Goal: Transaction & Acquisition: Purchase product/service

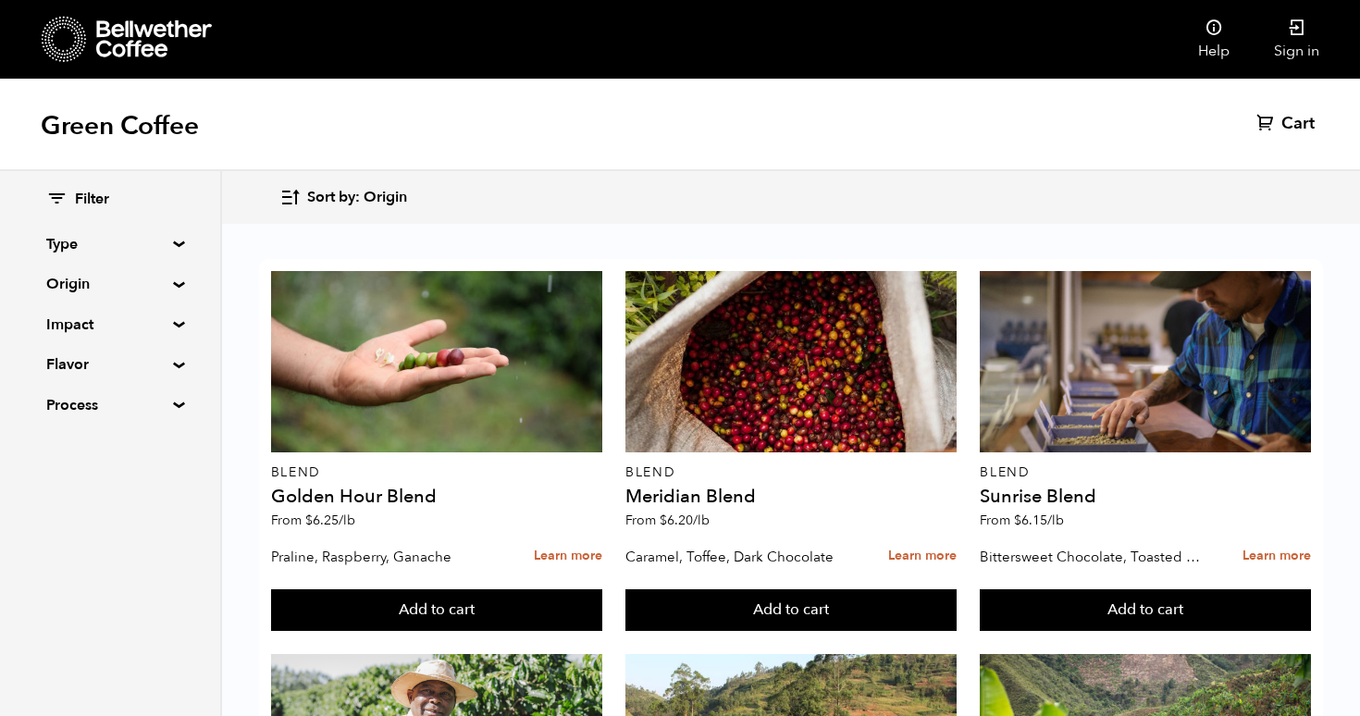
scroll to position [1891, 0]
click at [129, 288] on summary "Origin" at bounding box center [110, 284] width 128 height 22
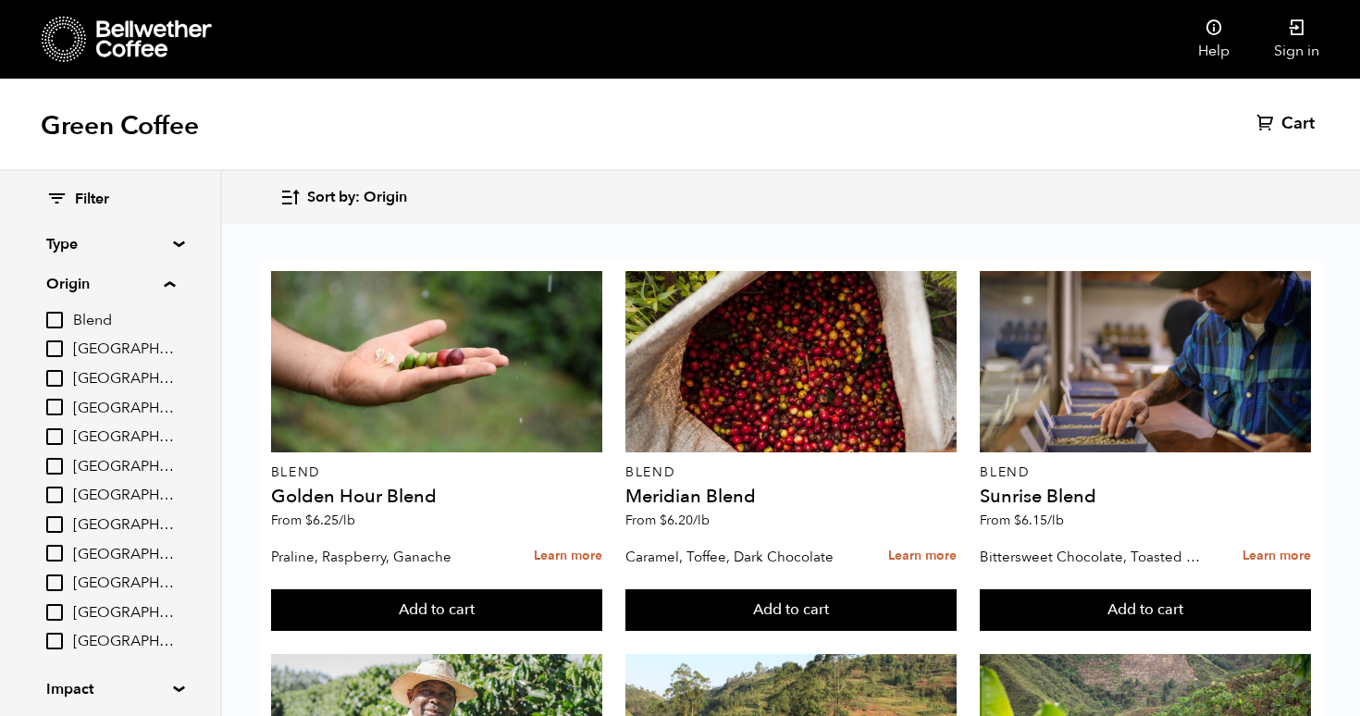
click at [137, 288] on summary "Origin" at bounding box center [110, 284] width 129 height 22
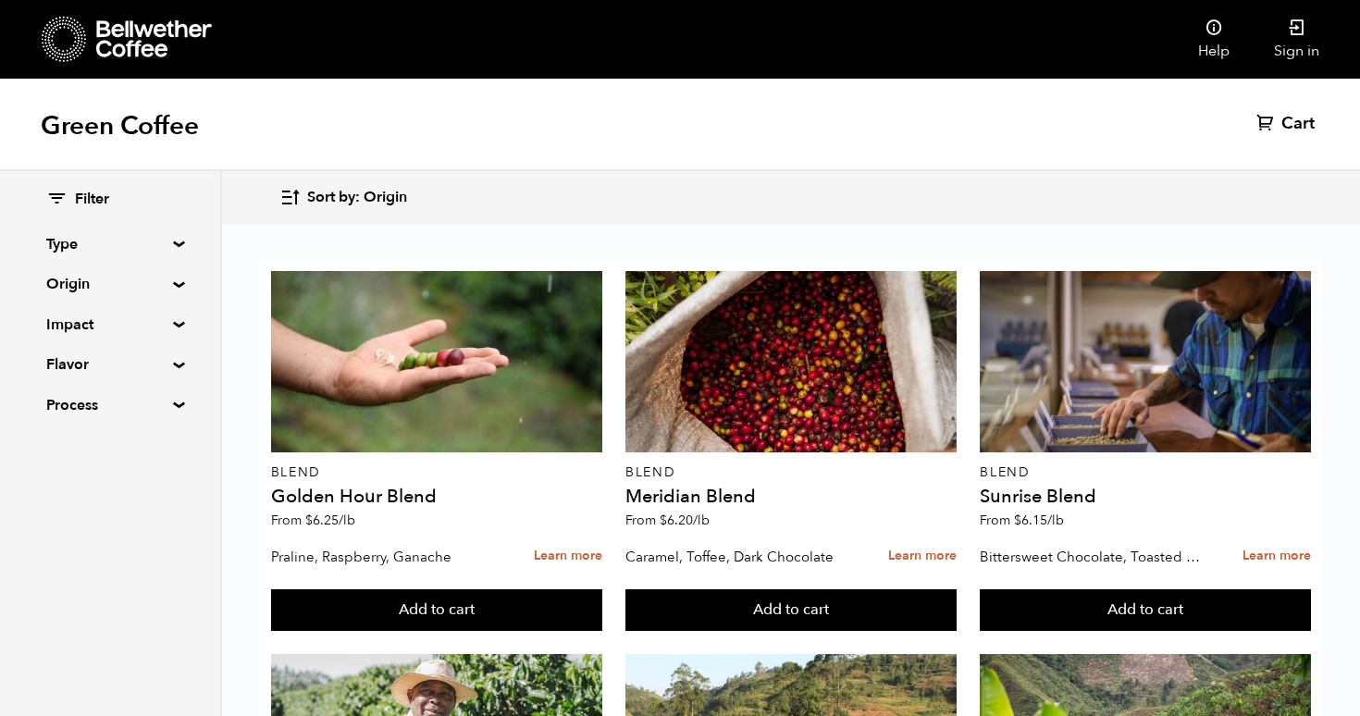
click at [129, 286] on summary "Origin" at bounding box center [110, 284] width 128 height 22
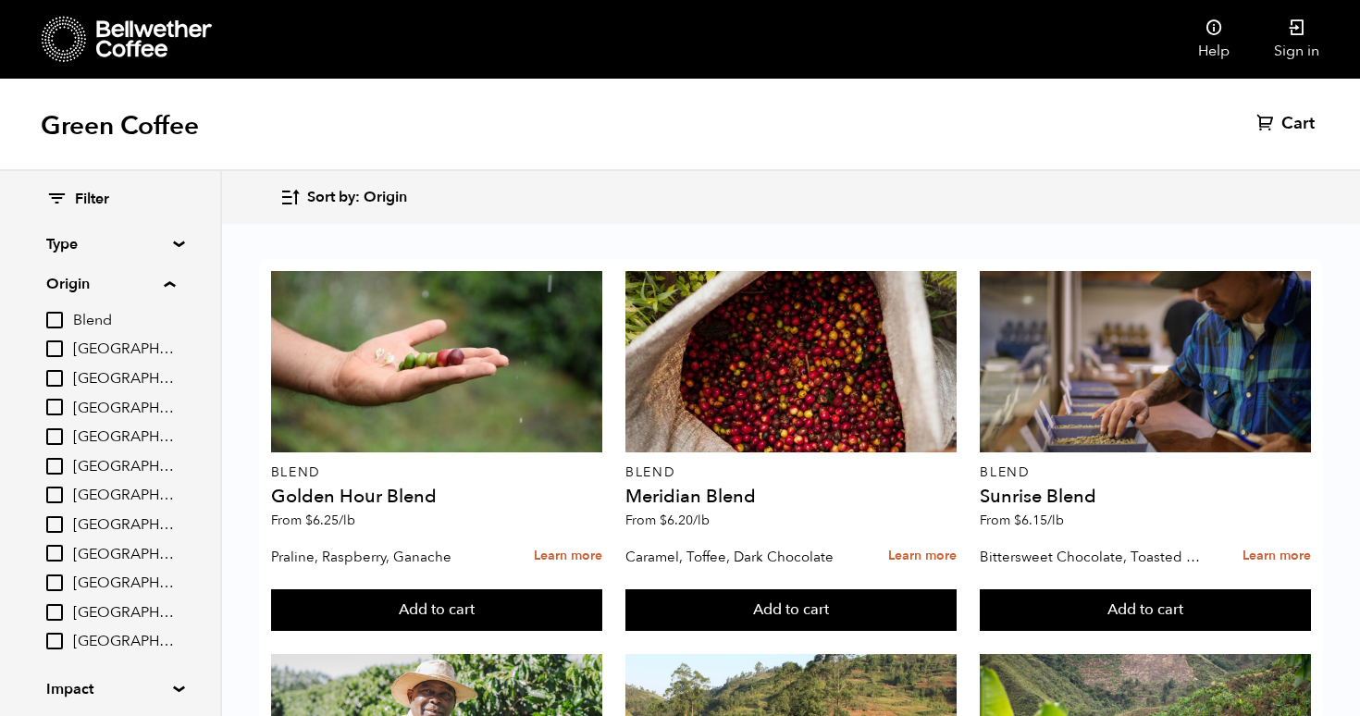
click at [106, 505] on span "[GEOGRAPHIC_DATA]" at bounding box center [124, 496] width 102 height 20
click at [0, 0] on input "[GEOGRAPHIC_DATA]" at bounding box center [0, 0] width 0 height 0
checkbox input "true"
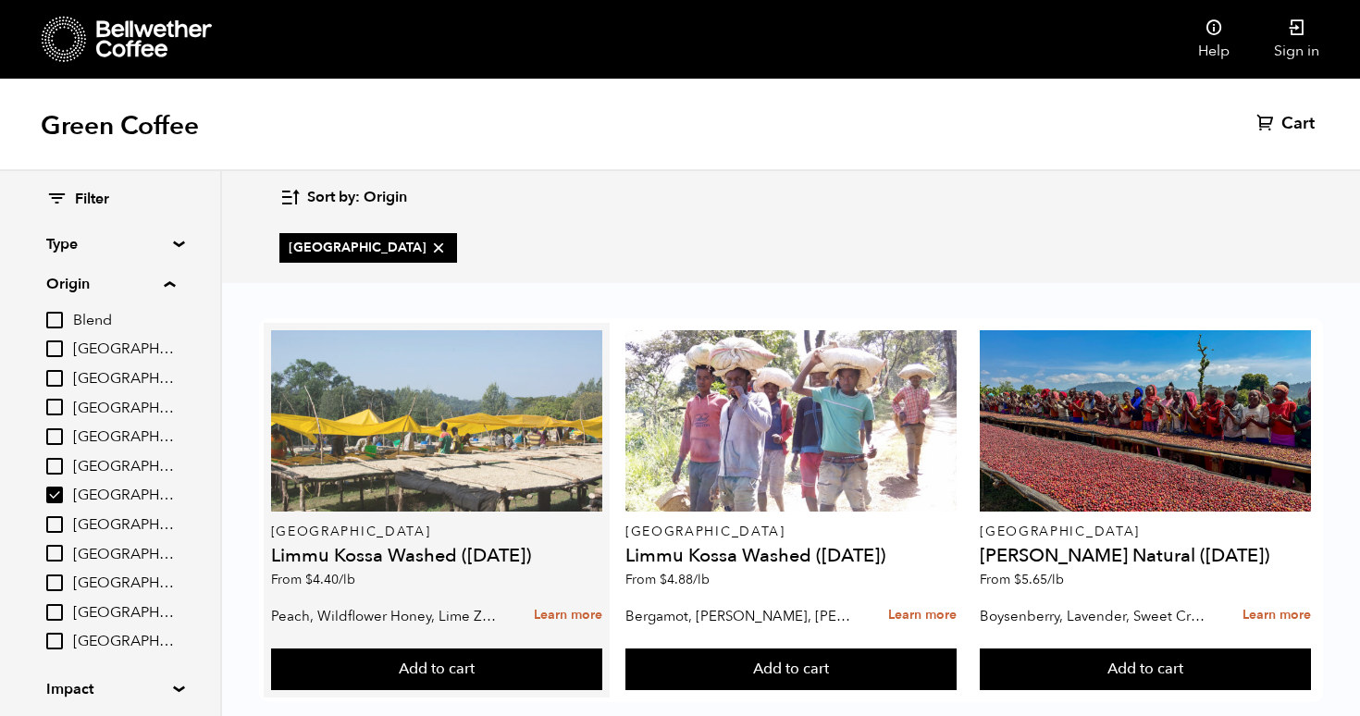
scroll to position [32, 0]
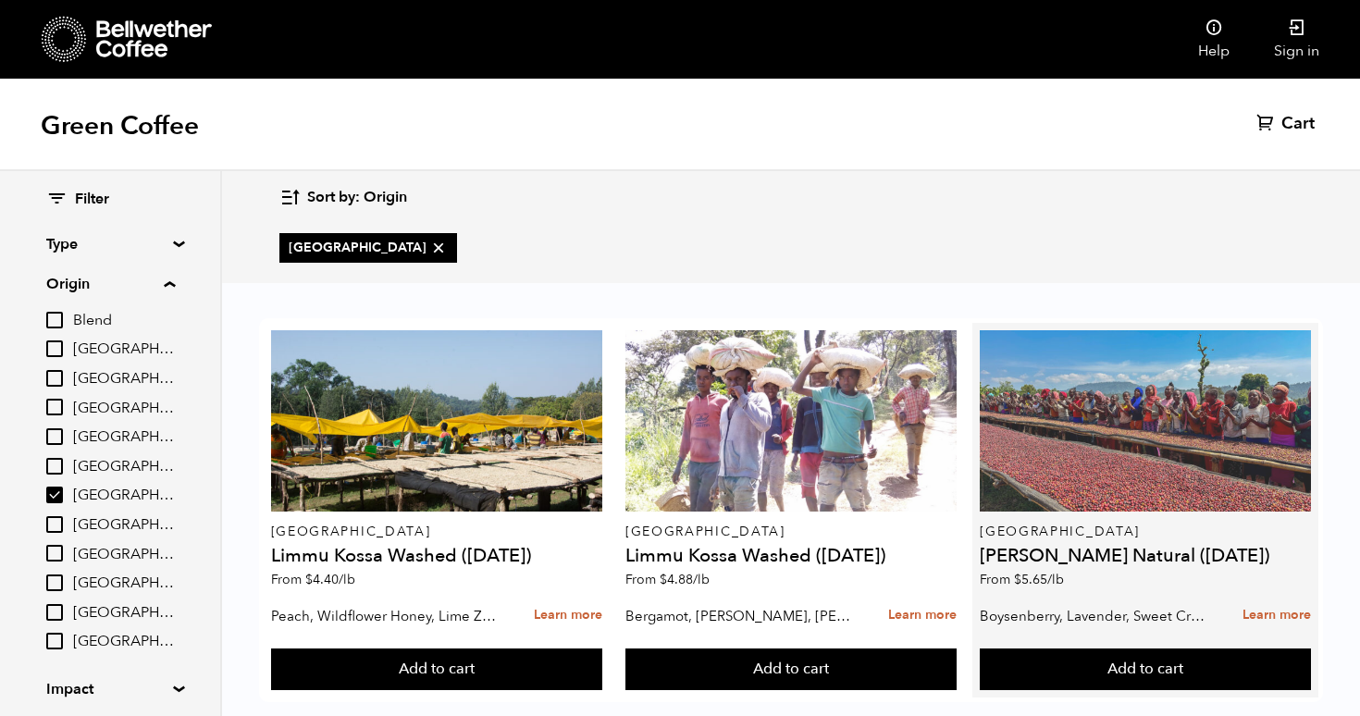
click at [1106, 462] on div at bounding box center [1144, 420] width 331 height 181
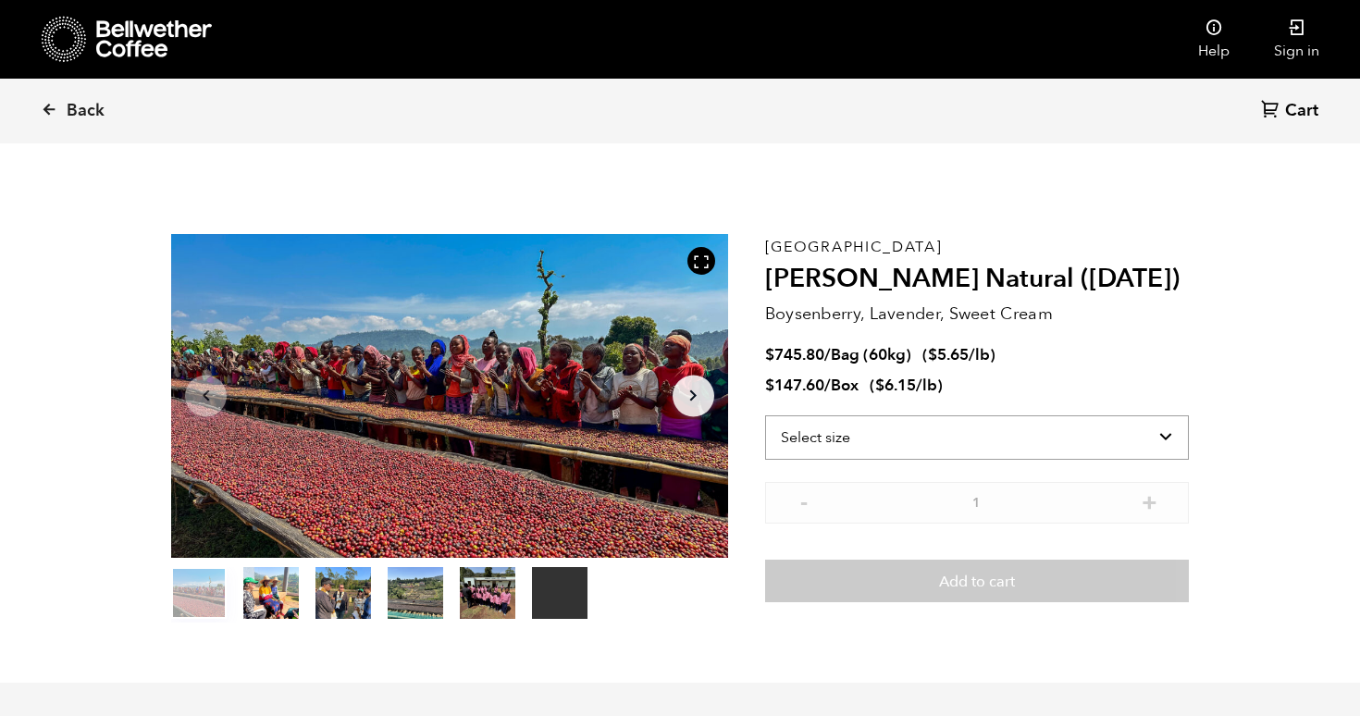
click at [906, 452] on select "Select size Bag (60kg) (132 lbs) Box (24 lbs)" at bounding box center [977, 437] width 424 height 44
click at [765, 415] on select "Select size Bag (60kg) (132 lbs) Box (24 lbs)" at bounding box center [977, 437] width 424 height 44
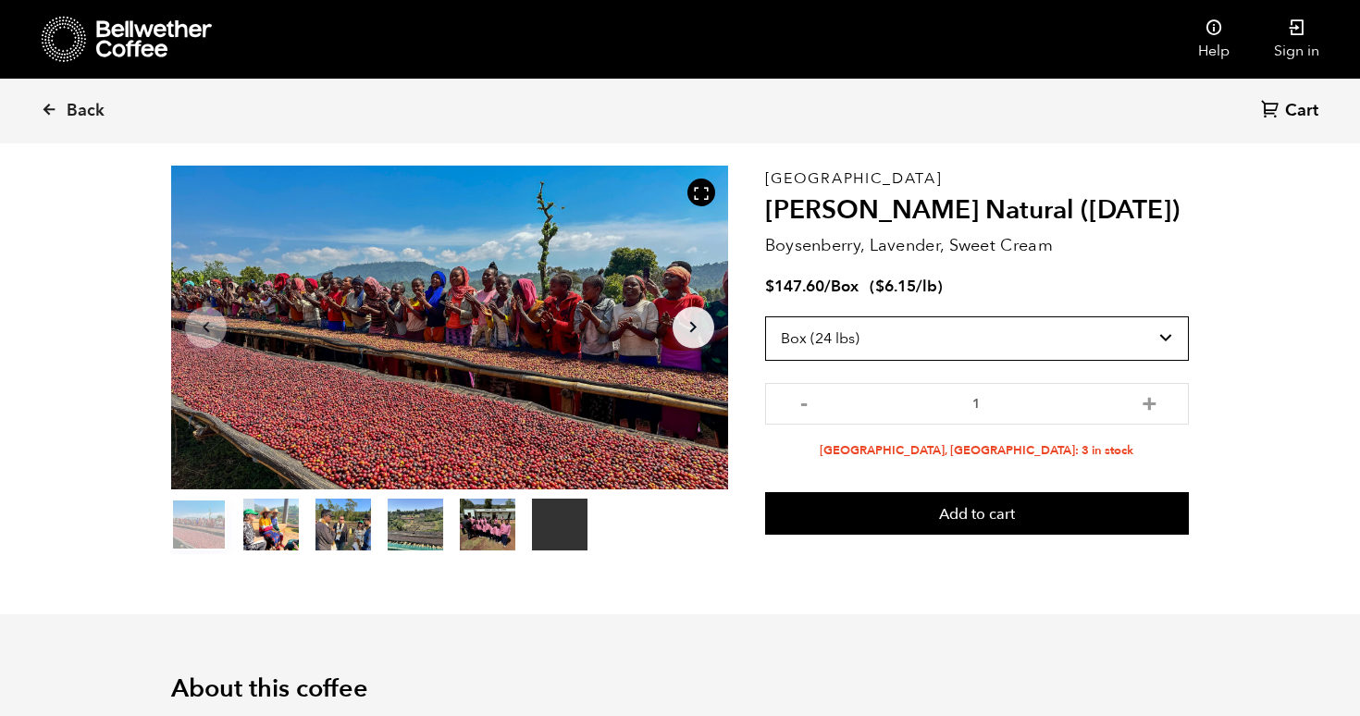
scroll to position [69, 0]
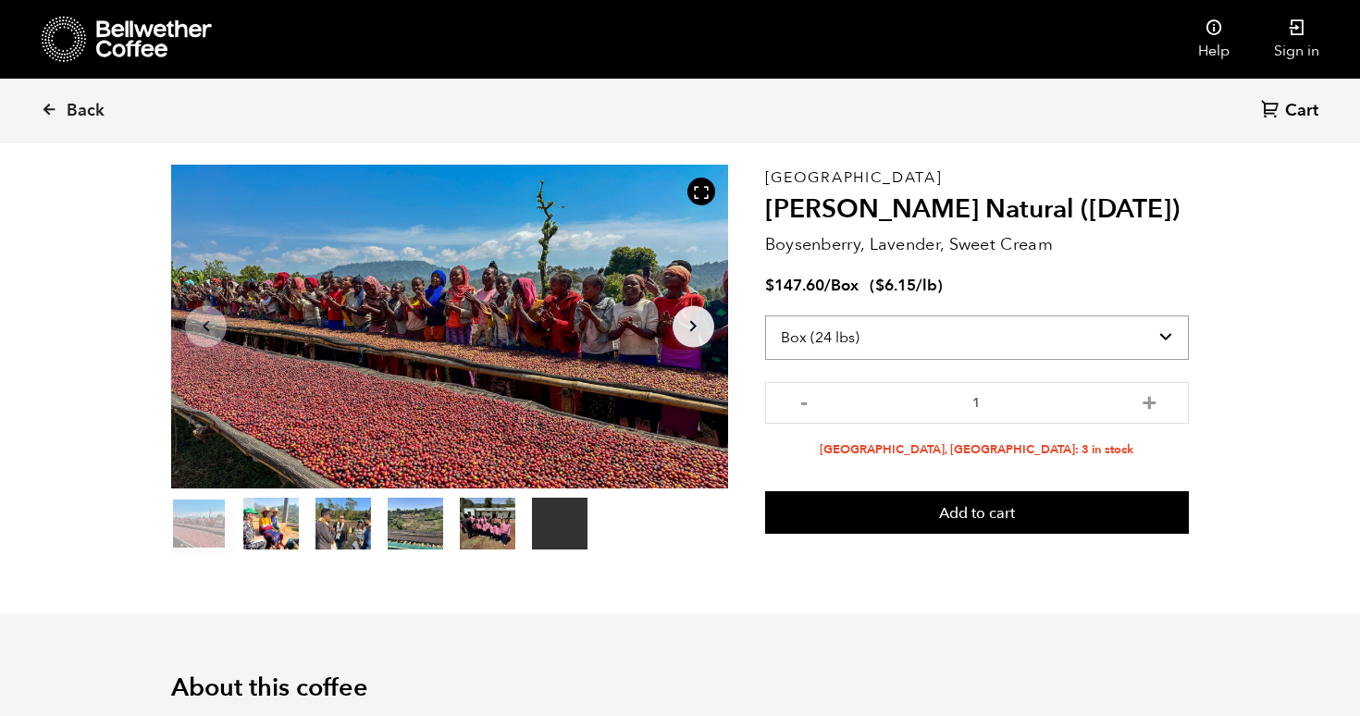
click at [950, 342] on select "Select size Bag (60kg) (132 lbs) Box (24 lbs)" at bounding box center [977, 337] width 424 height 44
select select "bag-3"
click at [765, 315] on select "Select size Bag (60kg) (132 lbs) Box (24 lbs)" at bounding box center [977, 337] width 424 height 44
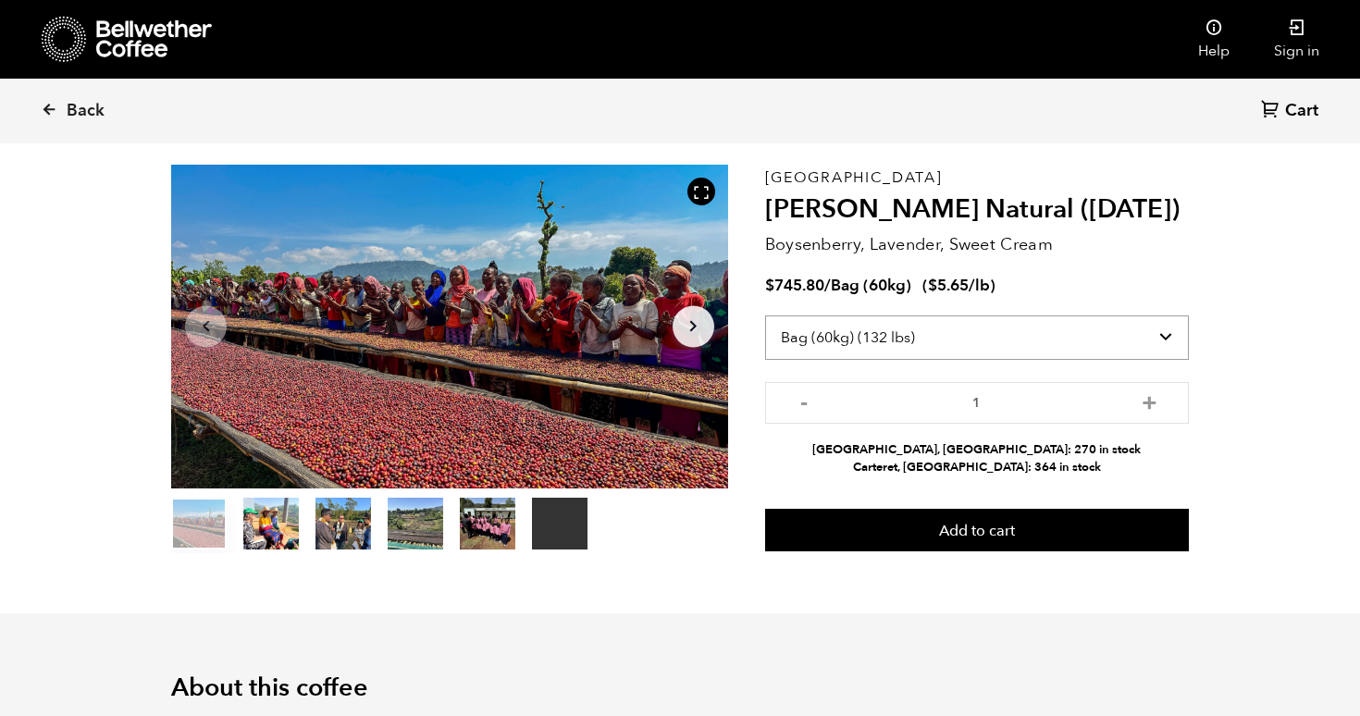
click at [935, 336] on select "Select size Bag (60kg) (132 lbs) Box (24 lbs)" at bounding box center [977, 337] width 424 height 44
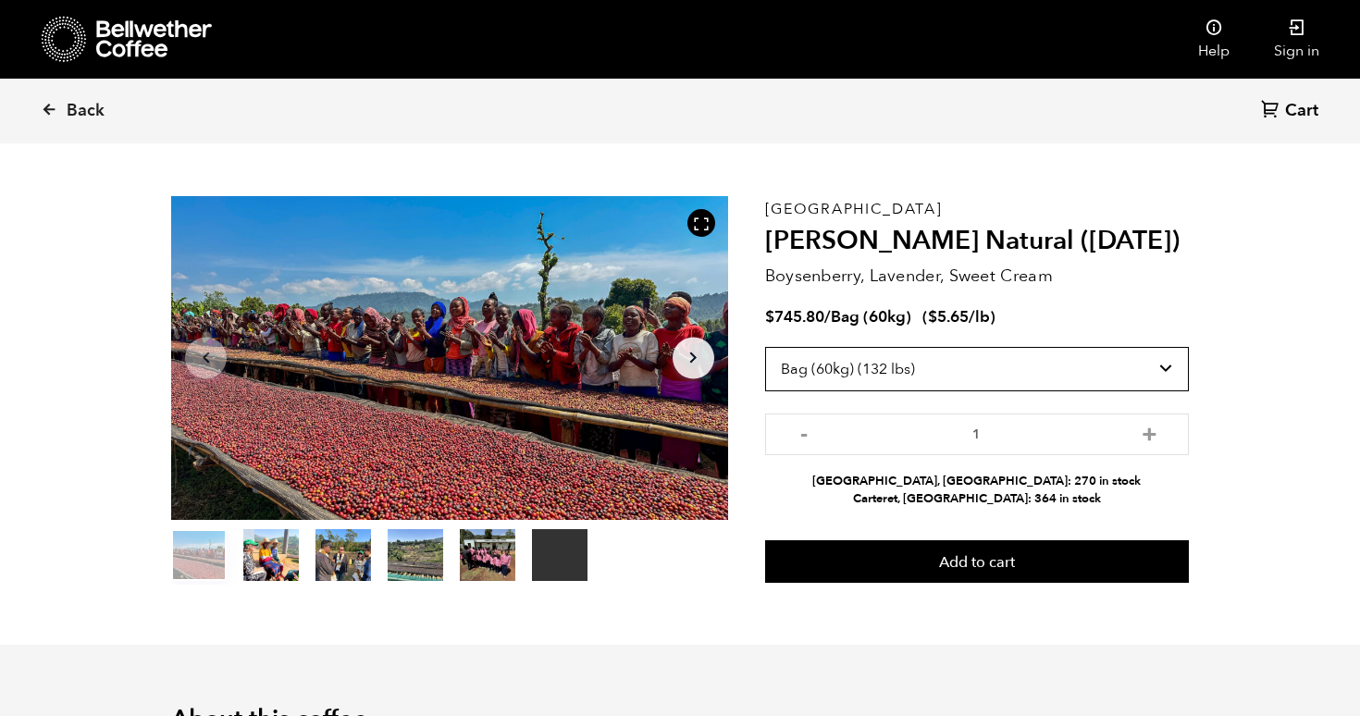
scroll to position [0, 0]
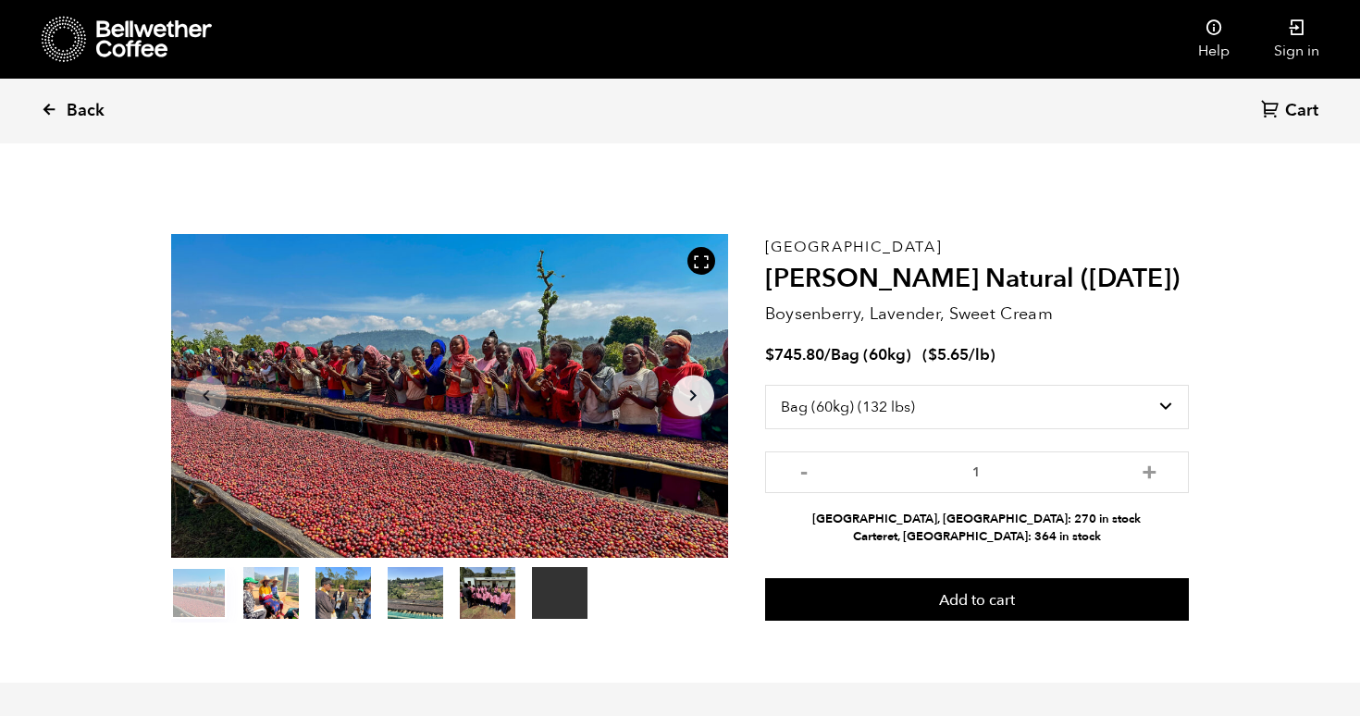
click at [77, 108] on span "Back" at bounding box center [86, 111] width 38 height 22
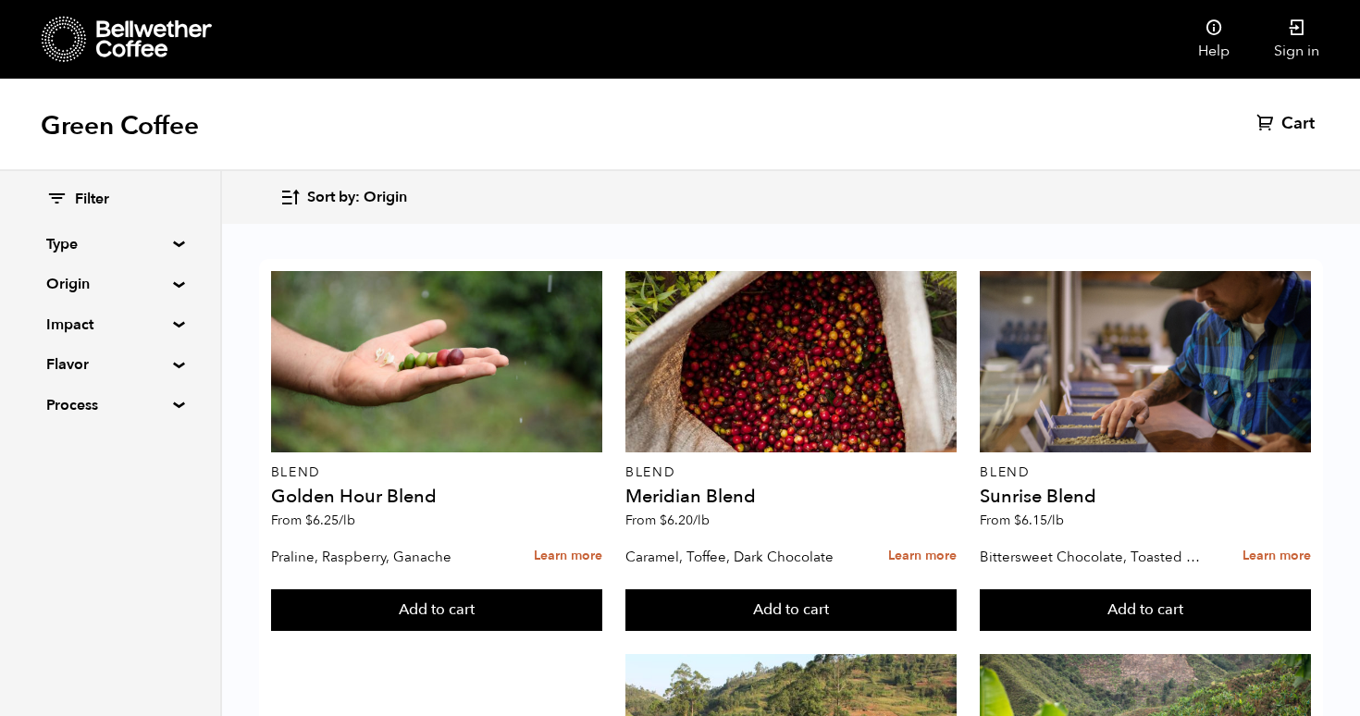
click at [120, 362] on summary "Flavor" at bounding box center [110, 364] width 128 height 22
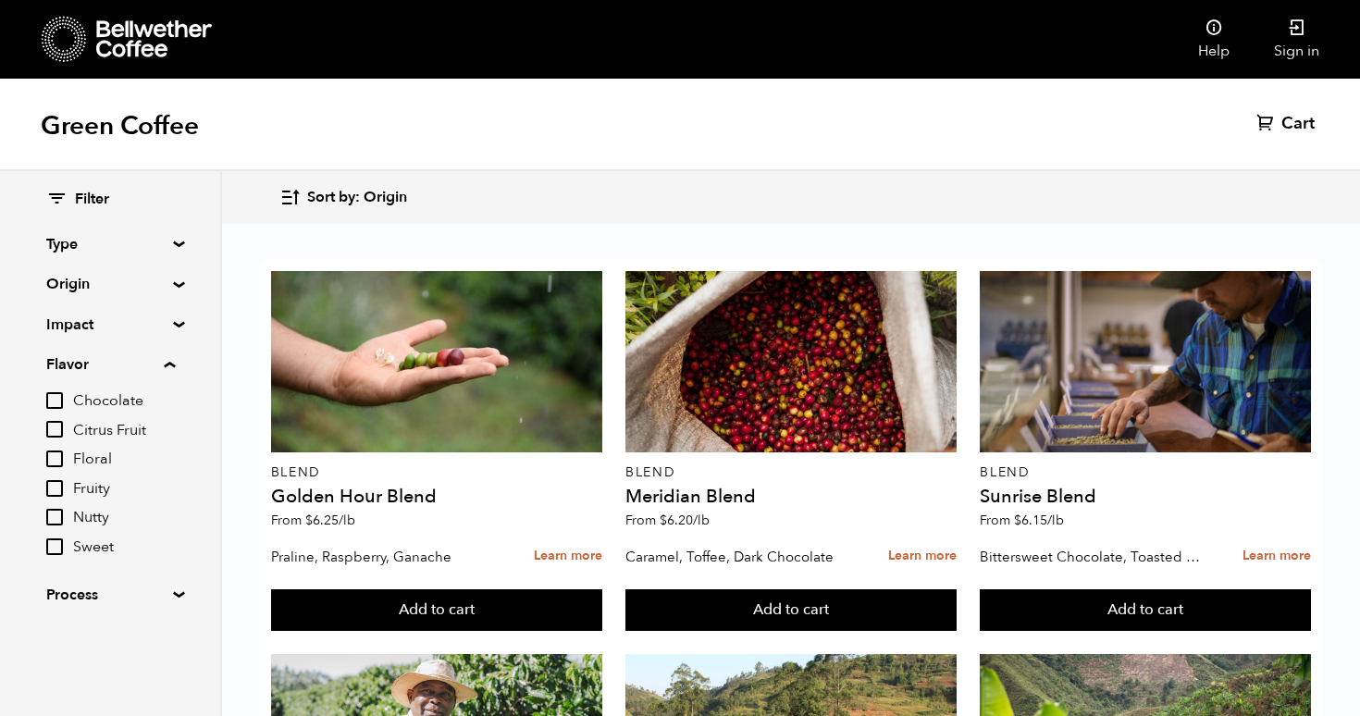
click at [129, 363] on summary "Flavor" at bounding box center [110, 364] width 129 height 22
click at [126, 407] on summary "Process" at bounding box center [110, 405] width 128 height 22
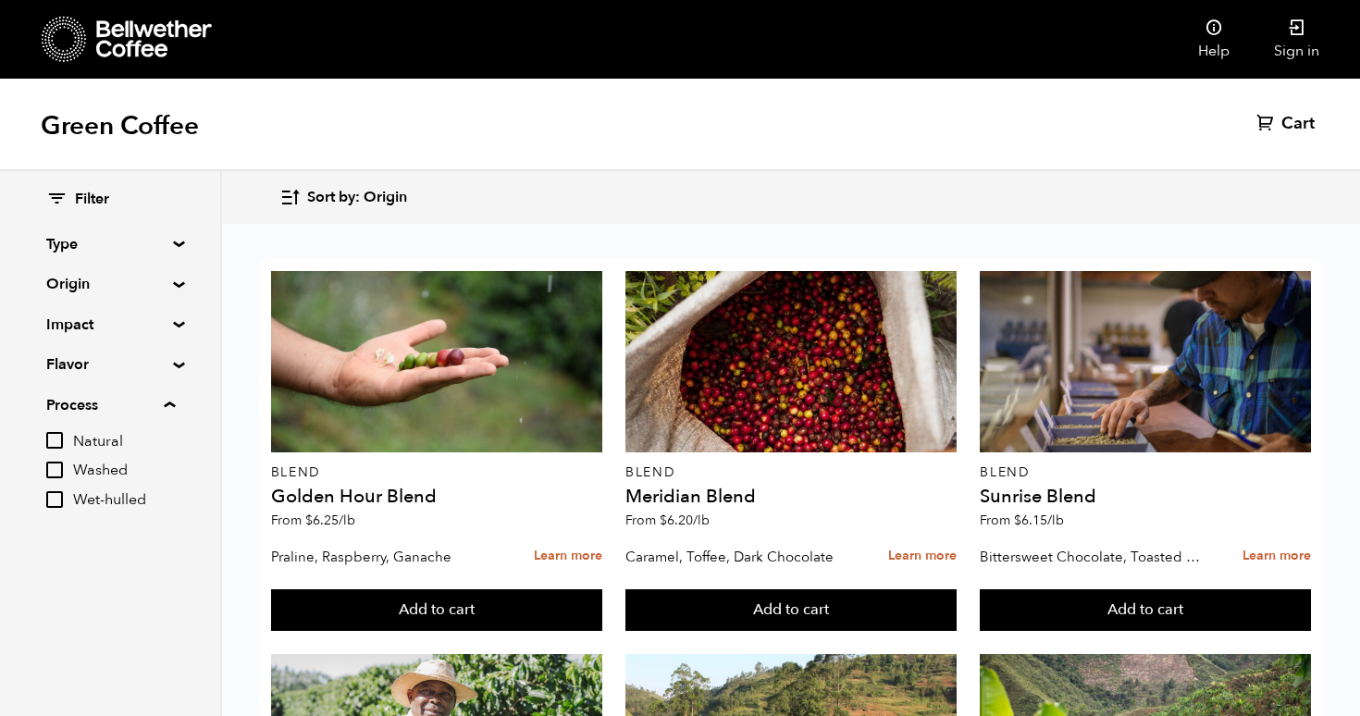
click at [166, 406] on summary "Process" at bounding box center [110, 405] width 129 height 22
click at [173, 318] on div "Filter Type Blend Single Origin Decaf Seasonal Year Round Origin Blend Brazil B…" at bounding box center [110, 303] width 220 height 264
click at [149, 326] on summary "Impact" at bounding box center [110, 325] width 128 height 22
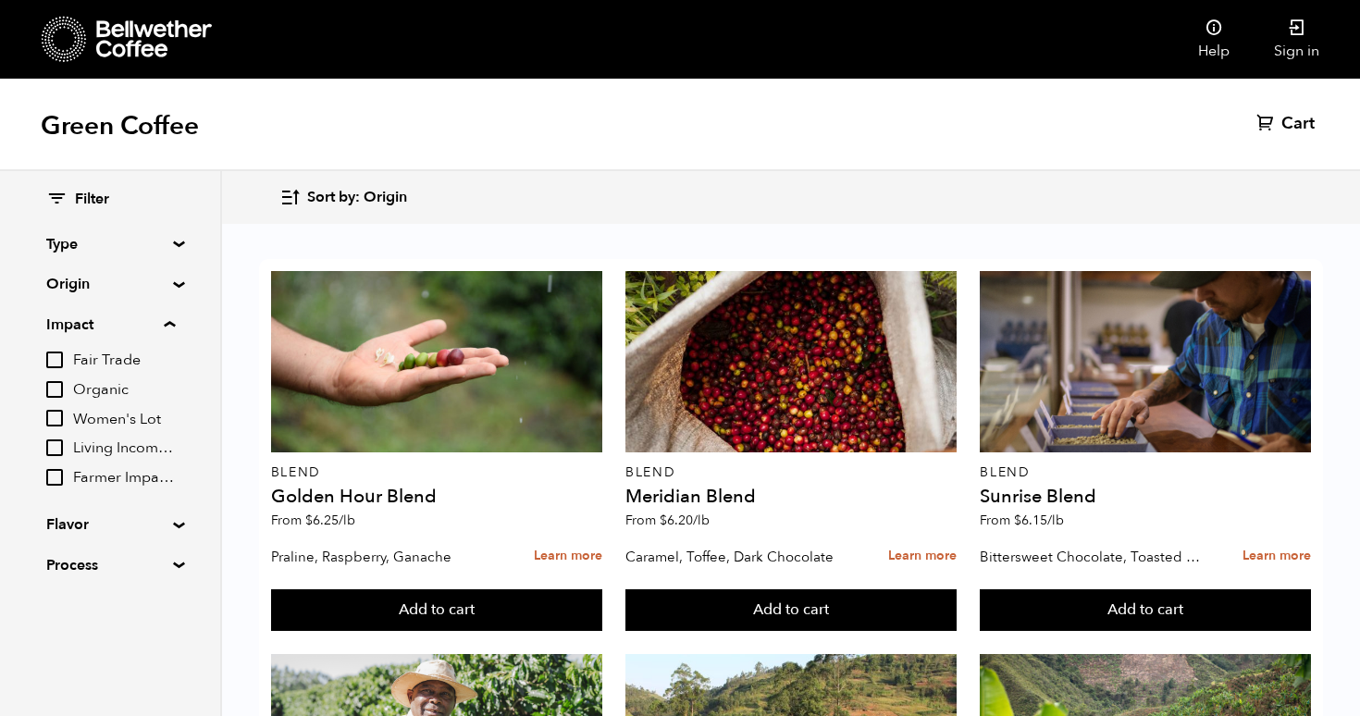
click at [101, 325] on summary "Impact" at bounding box center [110, 325] width 129 height 22
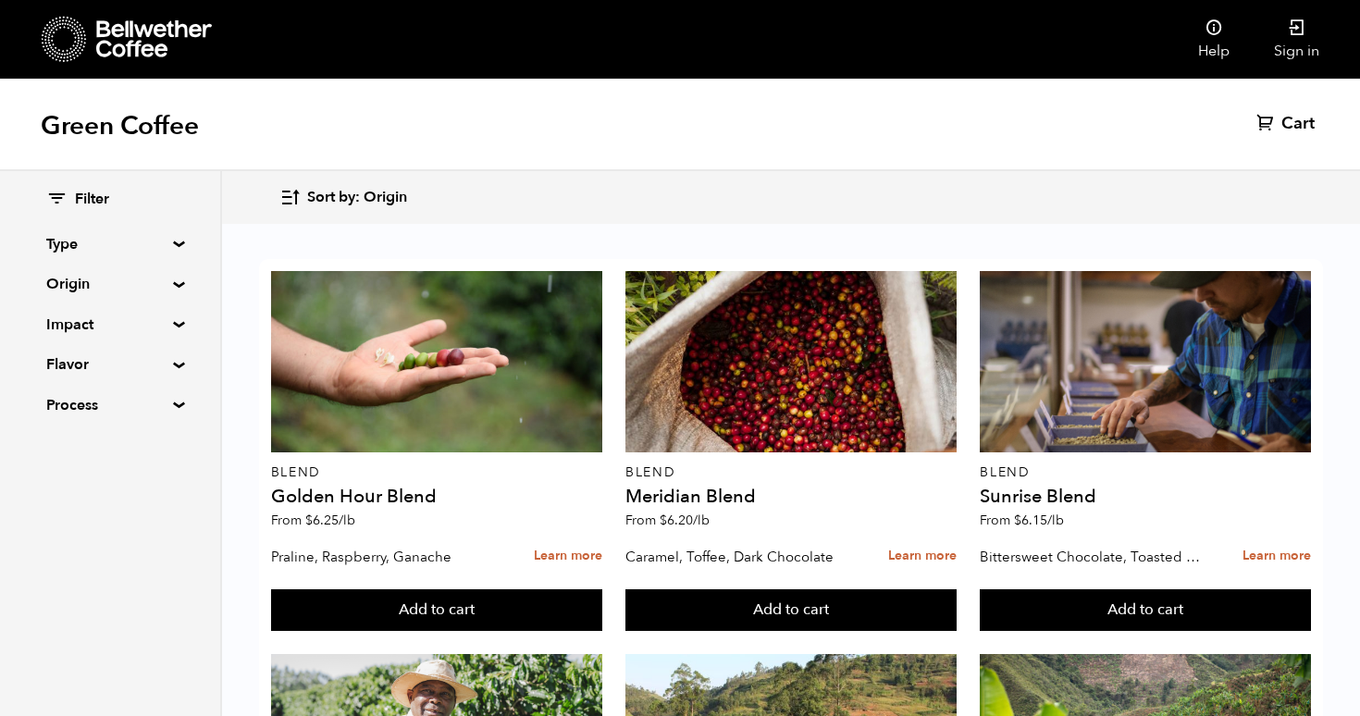
scroll to position [1, 0]
click at [102, 279] on summary "Origin" at bounding box center [110, 284] width 128 height 22
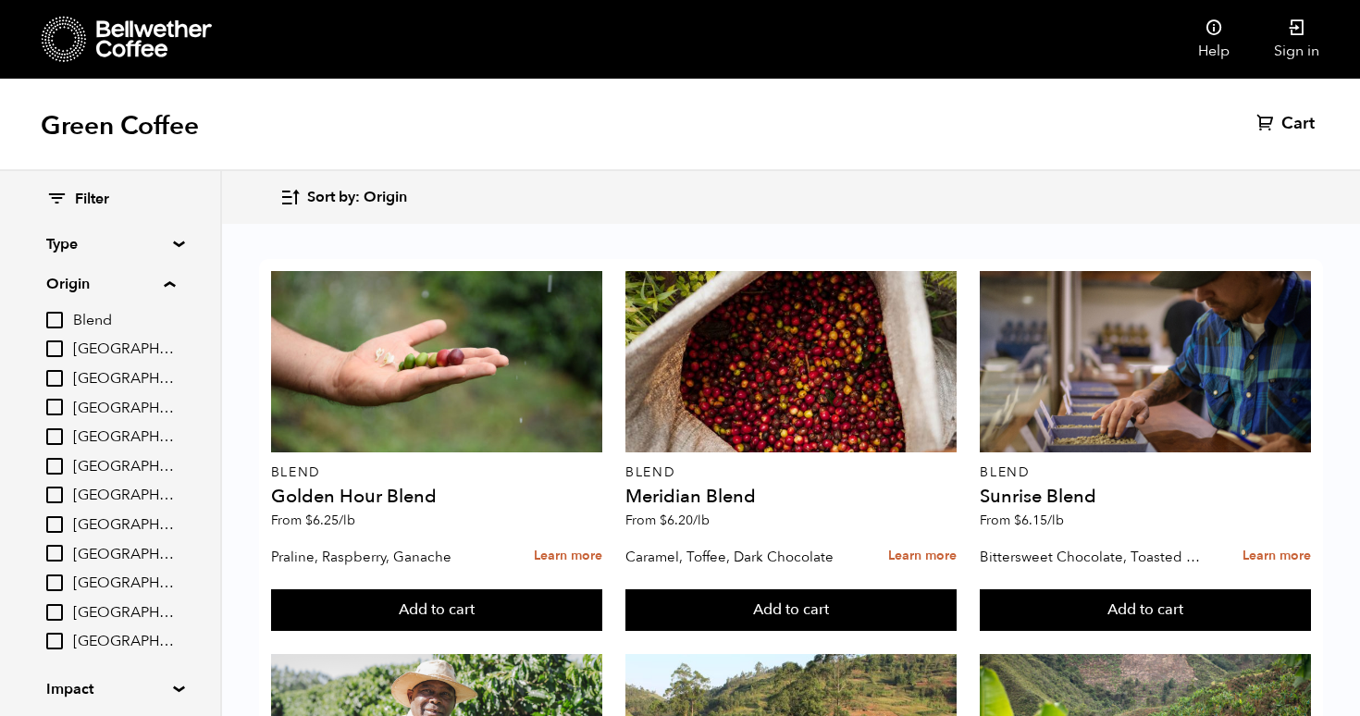
scroll to position [0, 0]
click at [102, 279] on summary "Origin" at bounding box center [110, 284] width 129 height 22
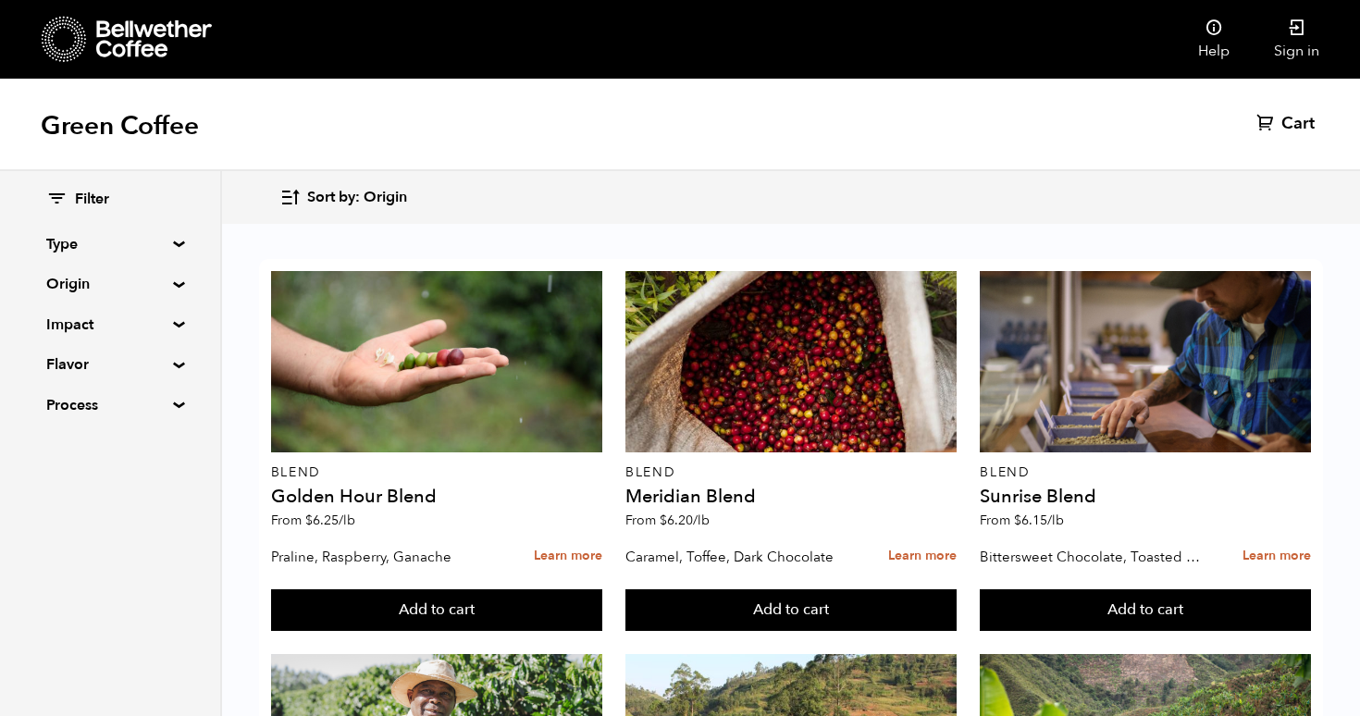
click at [98, 249] on summary "Type" at bounding box center [110, 244] width 128 height 22
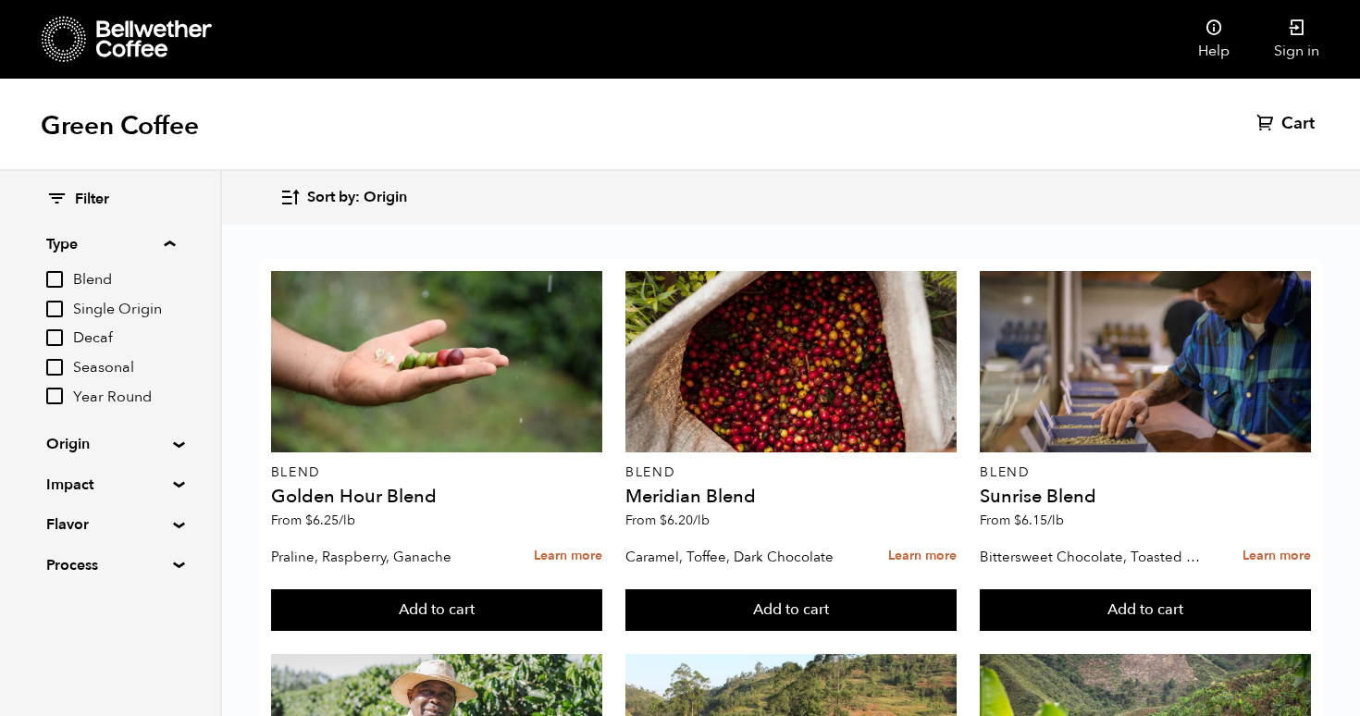
click at [98, 246] on summary "Type" at bounding box center [110, 244] width 129 height 22
